Goal: Information Seeking & Learning: Learn about a topic

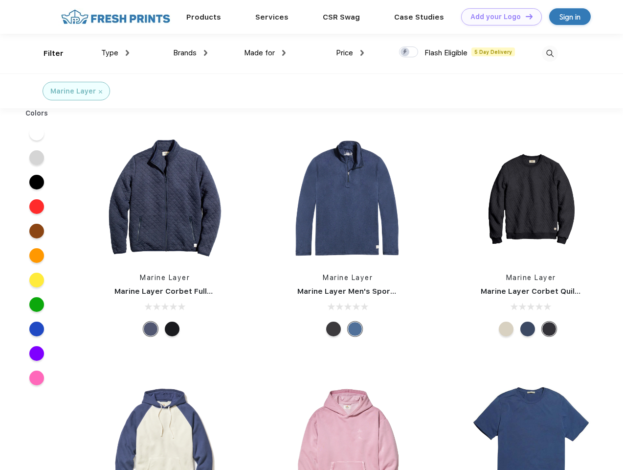
click at [498, 17] on link "Add your Logo Design Tool" at bounding box center [501, 16] width 81 height 17
click at [0, 0] on div "Design Tool" at bounding box center [0, 0] width 0 height 0
click at [525, 16] on link "Add your Logo Design Tool" at bounding box center [501, 16] width 81 height 17
click at [47, 53] on div "Filter" at bounding box center [54, 53] width 20 height 11
click at [115, 53] on span "Type" at bounding box center [109, 52] width 17 height 9
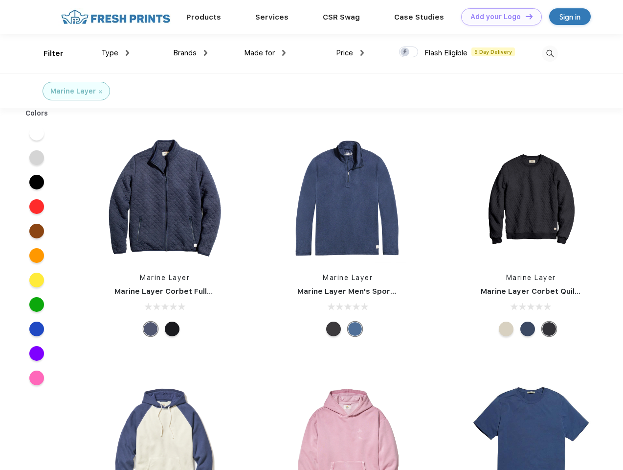
click at [190, 53] on span "Brands" at bounding box center [184, 52] width 23 height 9
click at [265, 53] on span "Made for" at bounding box center [259, 52] width 31 height 9
click at [350, 53] on span "Price" at bounding box center [344, 52] width 17 height 9
click at [409, 52] on div at bounding box center [408, 51] width 19 height 11
click at [406, 52] on input "checkbox" at bounding box center [402, 49] width 6 height 6
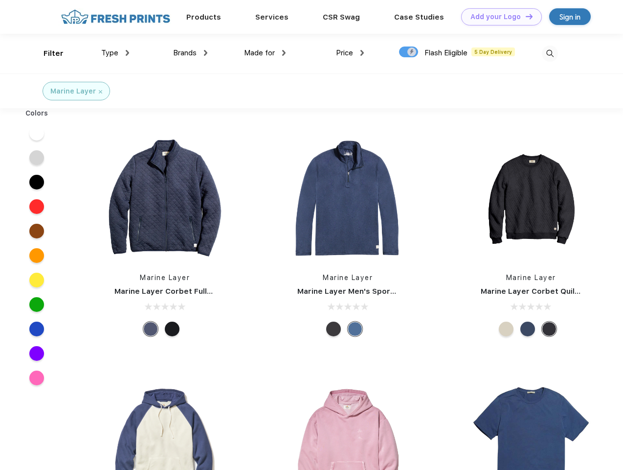
click at [550, 53] on img at bounding box center [550, 54] width 16 height 16
